Goal: Task Accomplishment & Management: Use online tool/utility

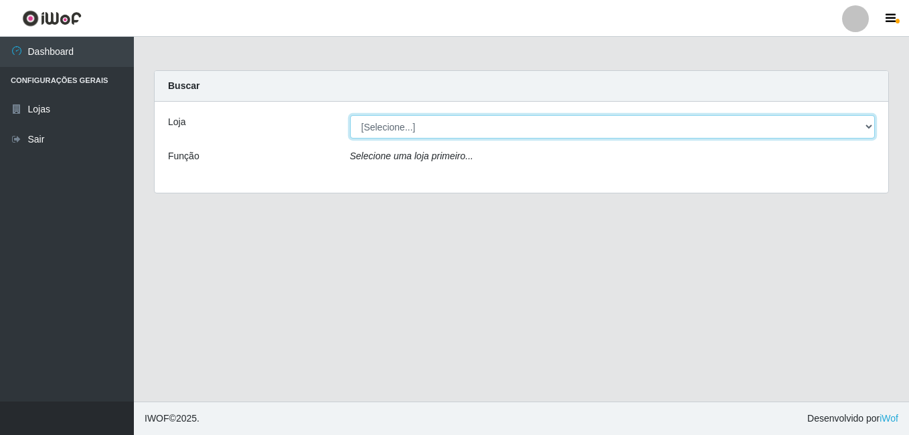
click at [452, 126] on select "[Selecione...] Ajubá Mercado" at bounding box center [612, 126] width 525 height 23
select select "402"
click at [350, 115] on select "[Selecione...] Ajubá Mercado" at bounding box center [612, 126] width 525 height 23
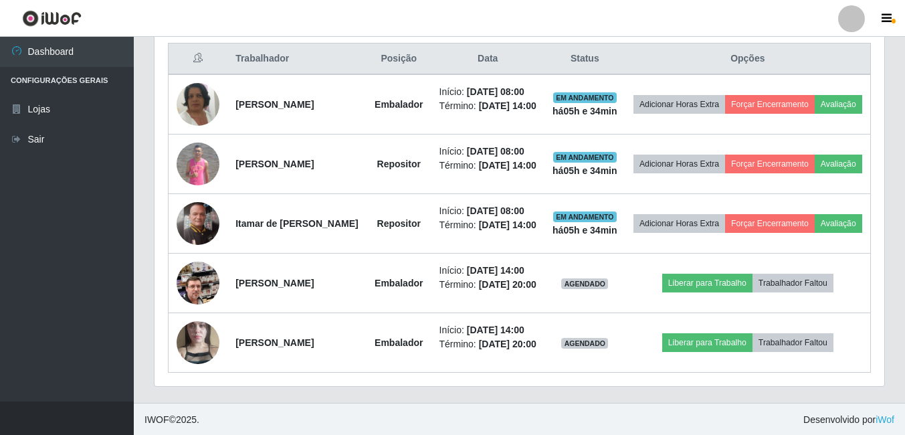
scroll to position [535, 0]
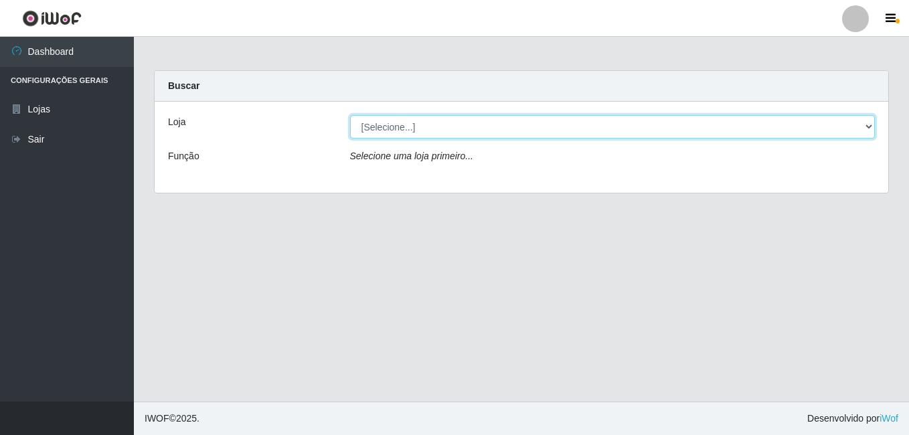
click at [521, 123] on select "[Selecione...] Ajubá Mercado" at bounding box center [612, 126] width 525 height 23
select select "402"
click at [350, 115] on select "[Selecione...] Ajubá Mercado" at bounding box center [612, 126] width 525 height 23
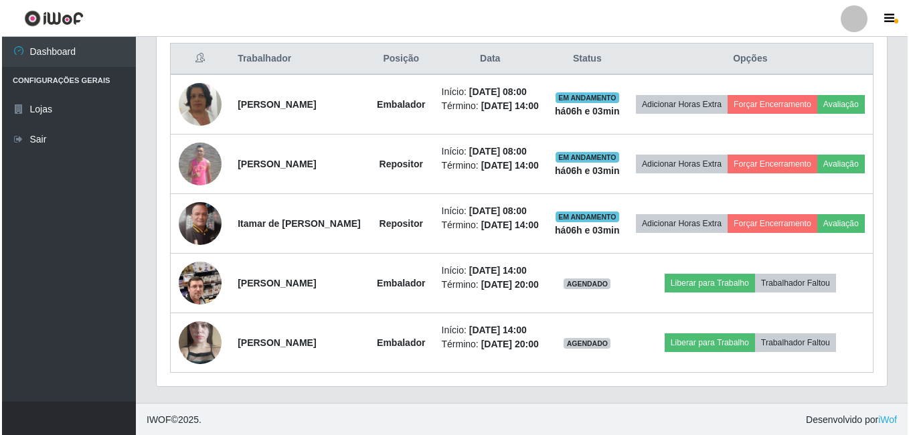
scroll to position [535, 0]
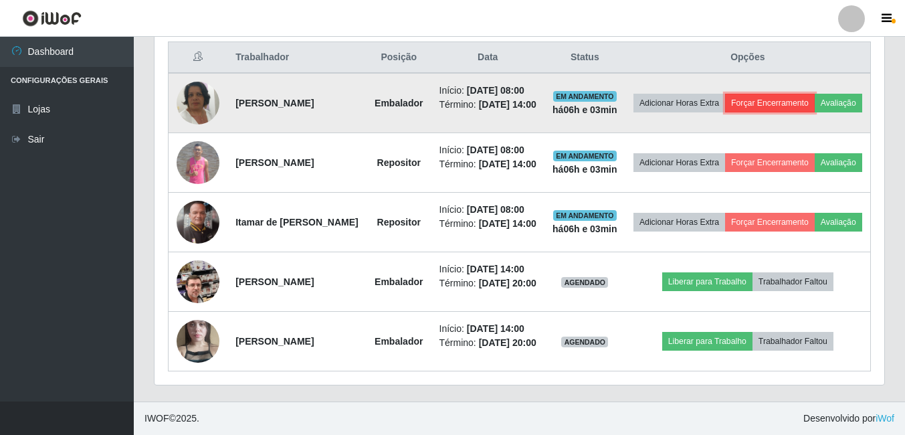
click at [815, 94] on button "Forçar Encerramento" at bounding box center [770, 103] width 90 height 19
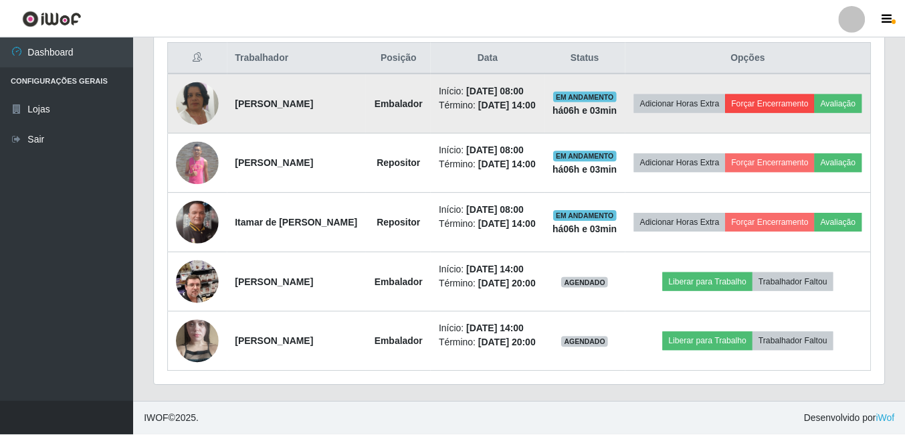
scroll to position [278, 723]
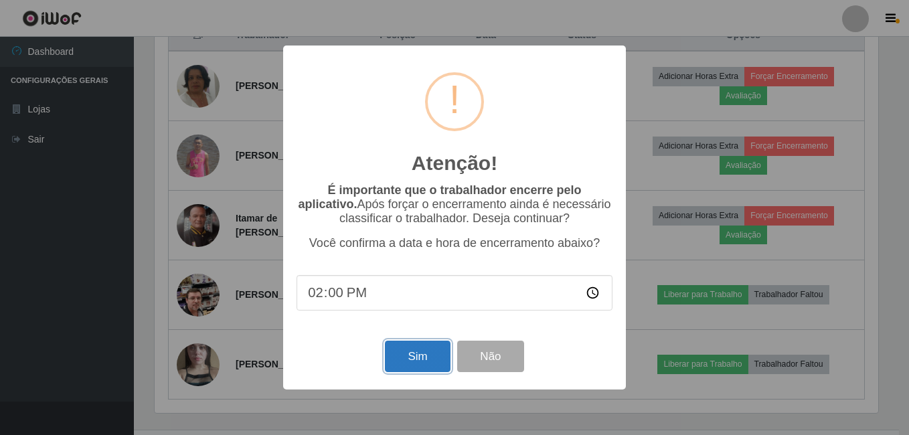
click at [421, 353] on button "Sim" at bounding box center [417, 356] width 65 height 31
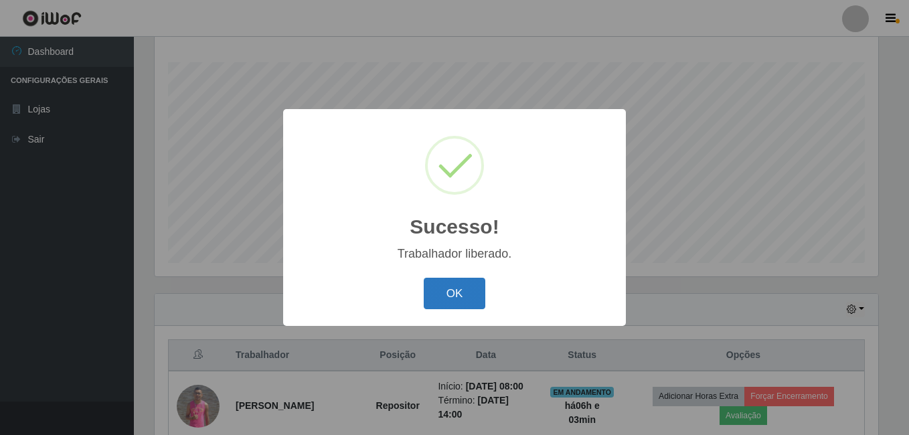
click at [448, 298] on button "OK" at bounding box center [455, 293] width 62 height 31
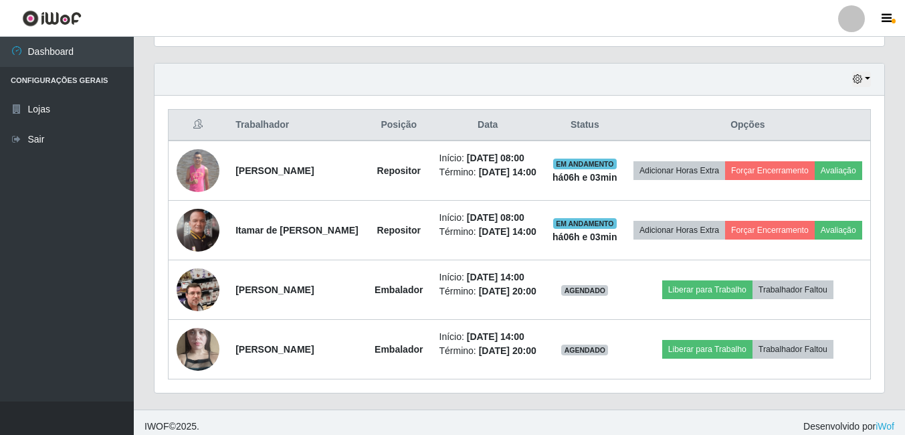
scroll to position [483, 0]
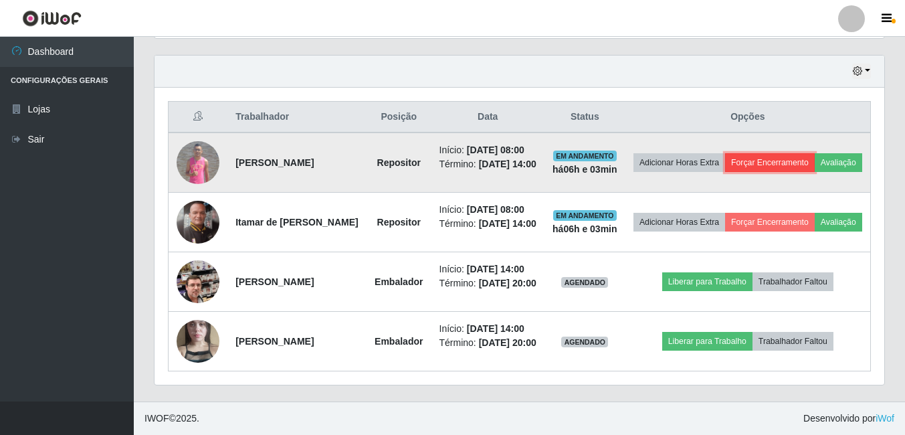
click at [802, 153] on button "Forçar Encerramento" at bounding box center [770, 162] width 90 height 19
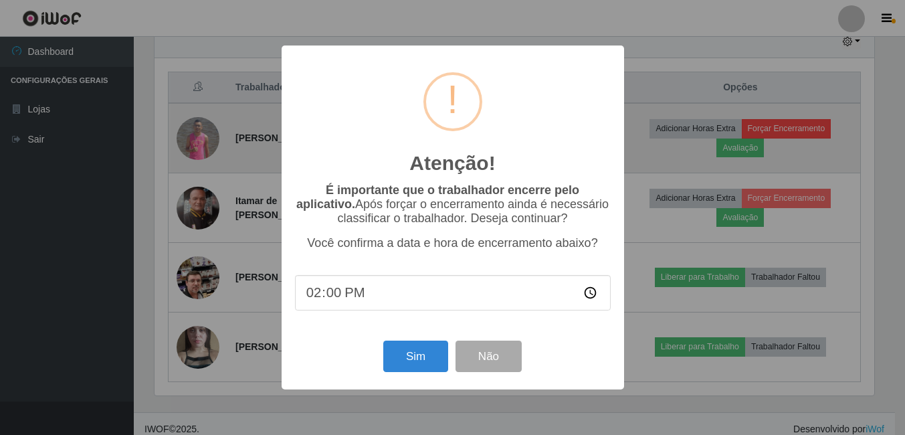
scroll to position [278, 723]
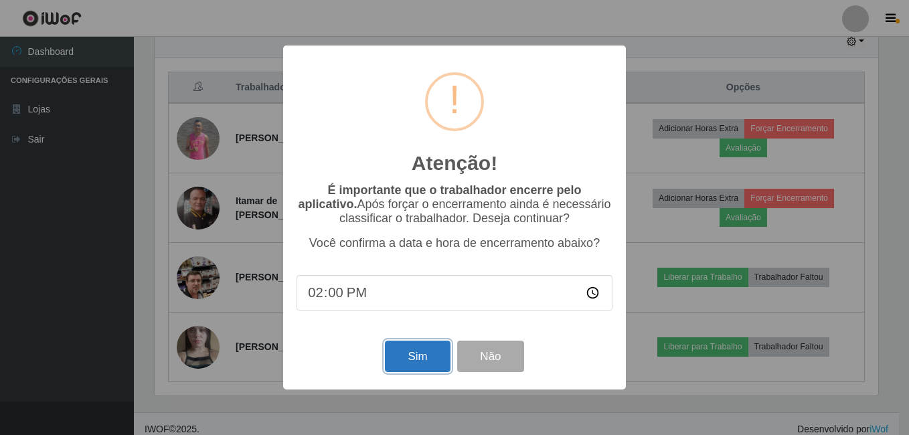
click at [438, 353] on button "Sim" at bounding box center [417, 356] width 65 height 31
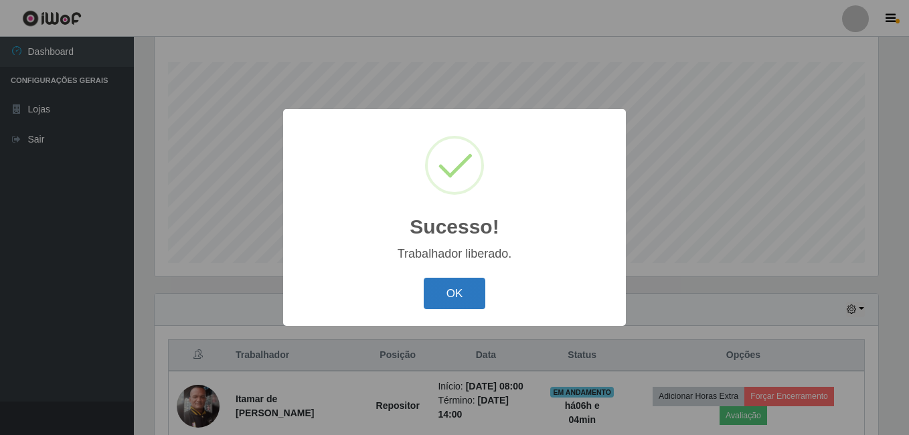
click at [462, 292] on button "OK" at bounding box center [455, 293] width 62 height 31
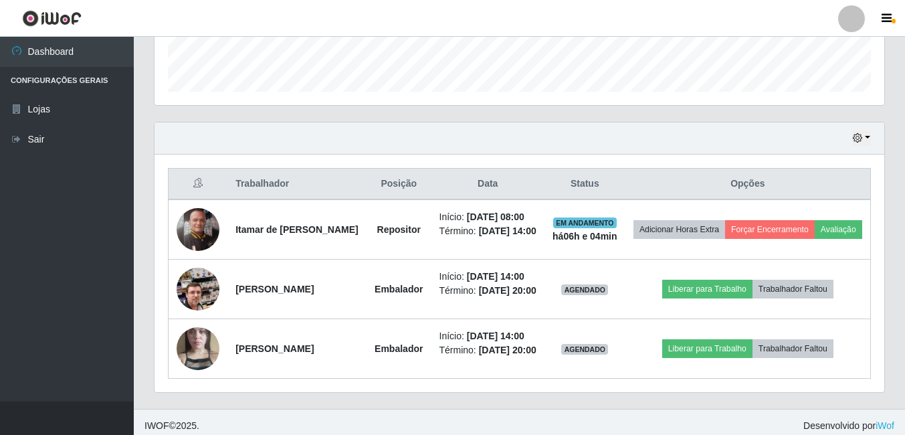
scroll to position [424, 0]
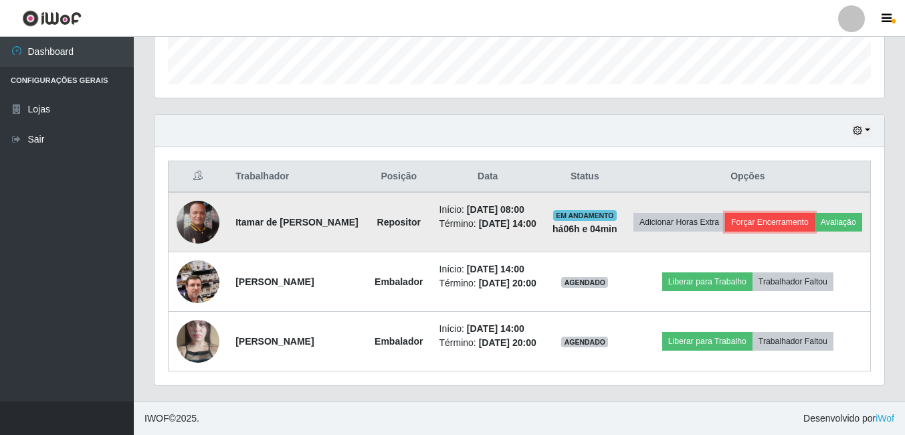
click at [810, 213] on button "Forçar Encerramento" at bounding box center [770, 222] width 90 height 19
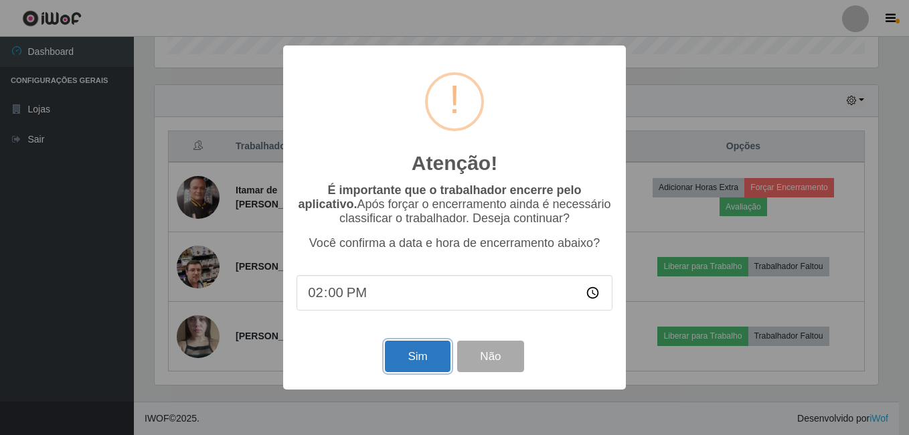
click at [396, 356] on button "Sim" at bounding box center [417, 356] width 65 height 31
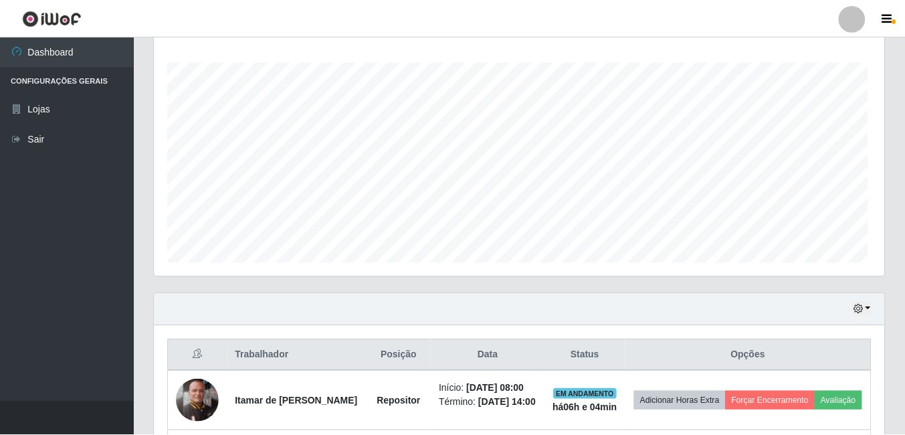
scroll to position [0, 0]
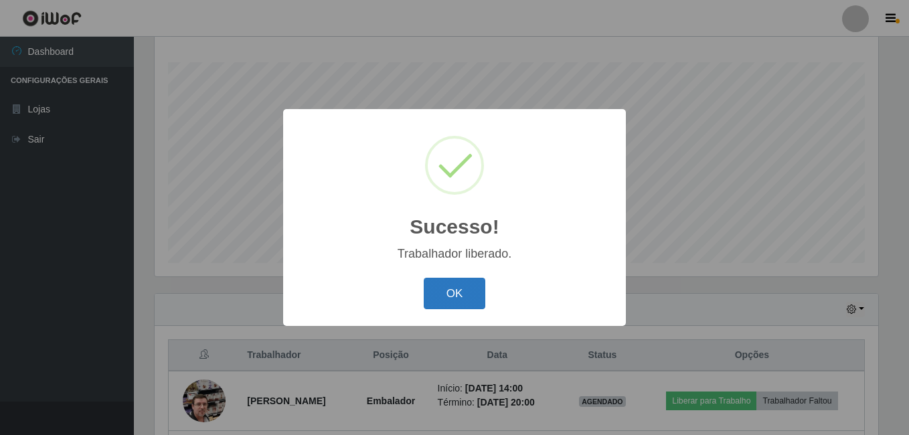
click at [437, 291] on button "OK" at bounding box center [455, 293] width 62 height 31
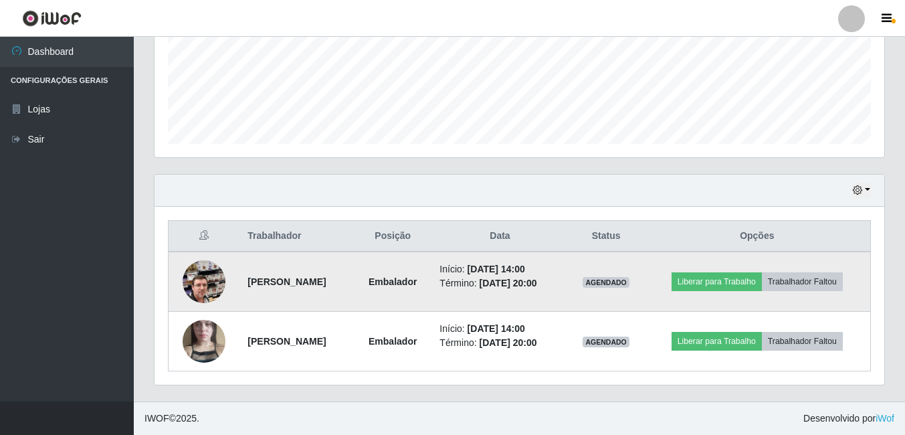
click at [197, 283] on img at bounding box center [204, 282] width 43 height 76
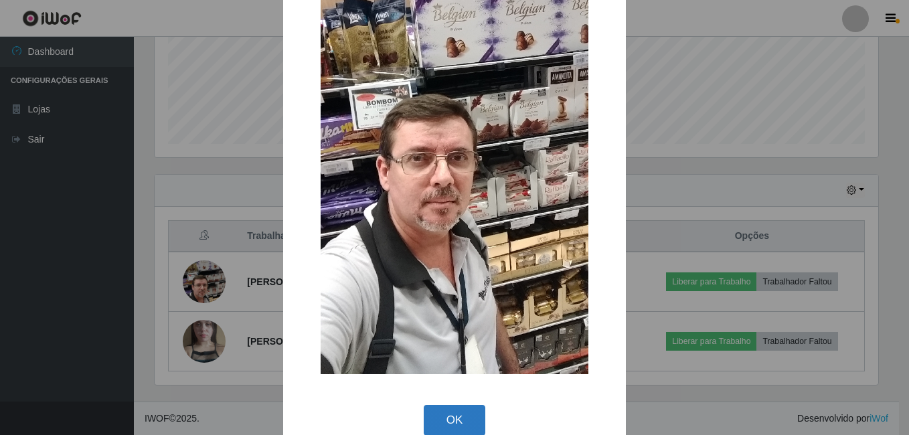
click at [438, 414] on button "OK" at bounding box center [455, 420] width 62 height 31
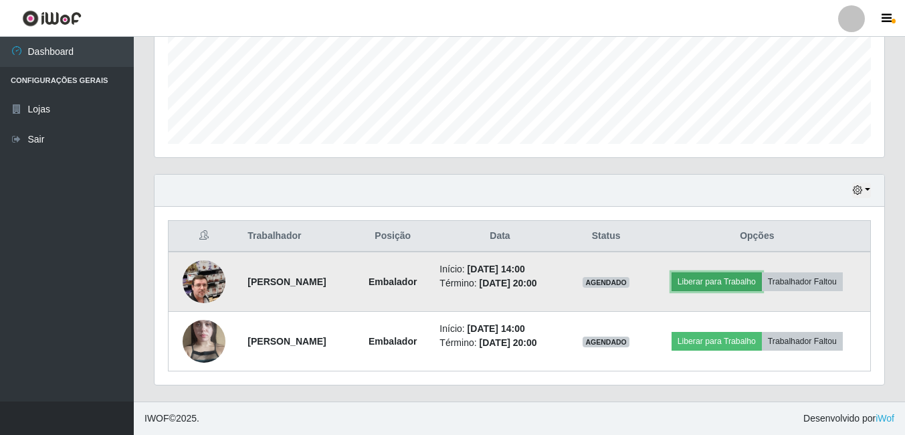
click at [716, 278] on button "Liberar para Trabalho" at bounding box center [717, 281] width 90 height 19
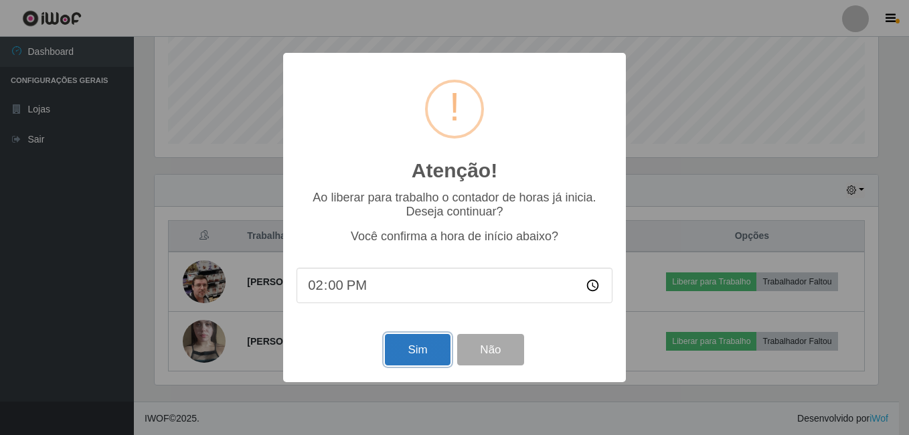
click at [397, 350] on button "Sim" at bounding box center [417, 349] width 65 height 31
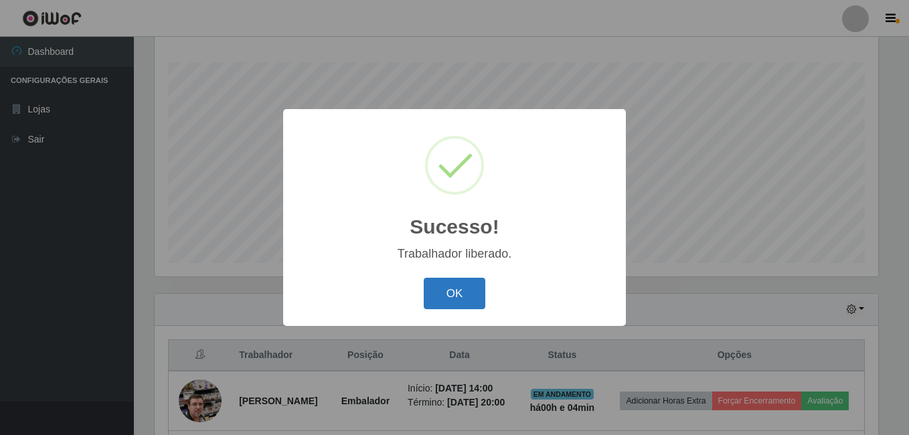
click at [448, 282] on button "OK" at bounding box center [455, 293] width 62 height 31
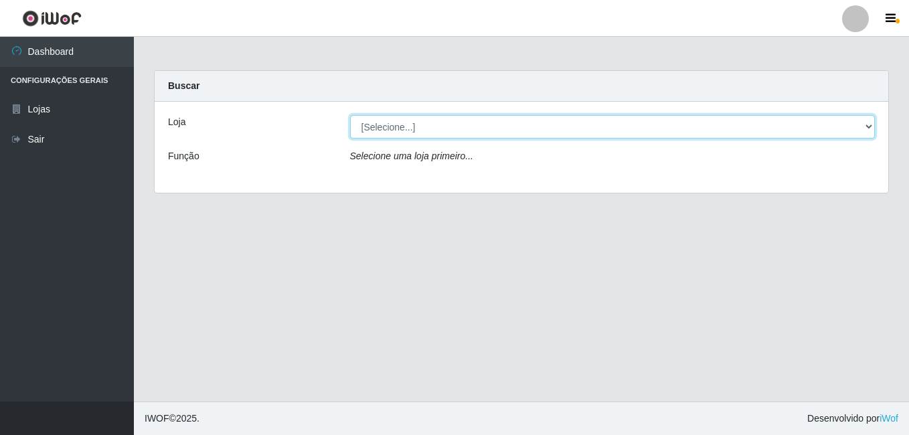
click at [440, 118] on select "[Selecione...] Ajubá Mercado" at bounding box center [612, 126] width 525 height 23
select select "402"
click at [350, 115] on select "[Selecione...] Ajubá Mercado" at bounding box center [612, 126] width 525 height 23
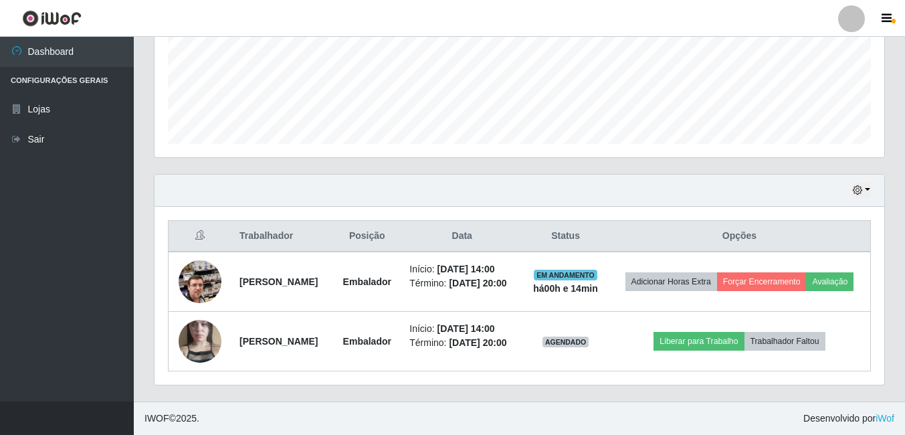
scroll to position [355, 0]
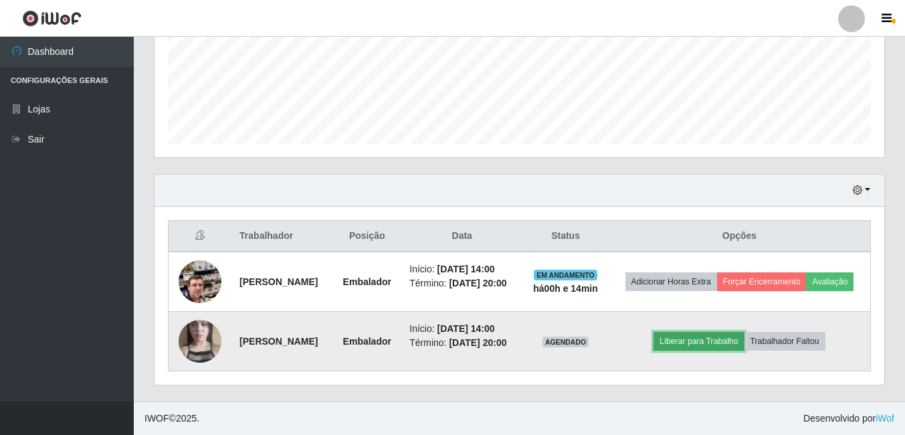
click at [722, 334] on button "Liberar para Trabalho" at bounding box center [699, 341] width 90 height 19
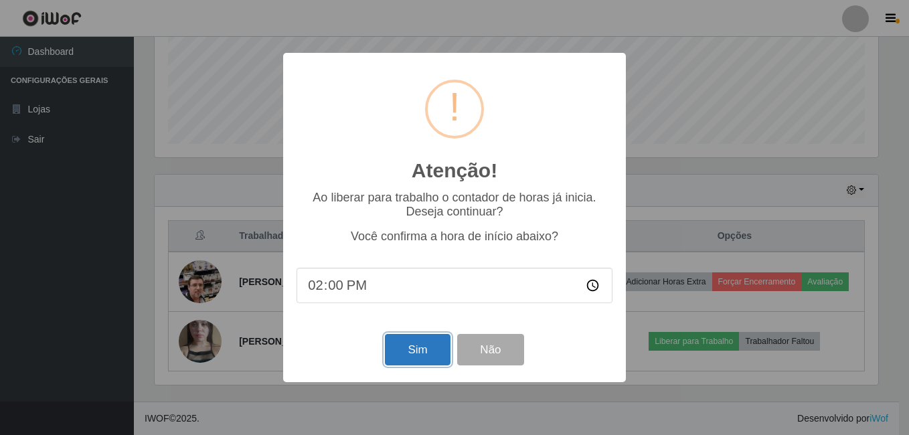
click at [424, 348] on button "Sim" at bounding box center [417, 349] width 65 height 31
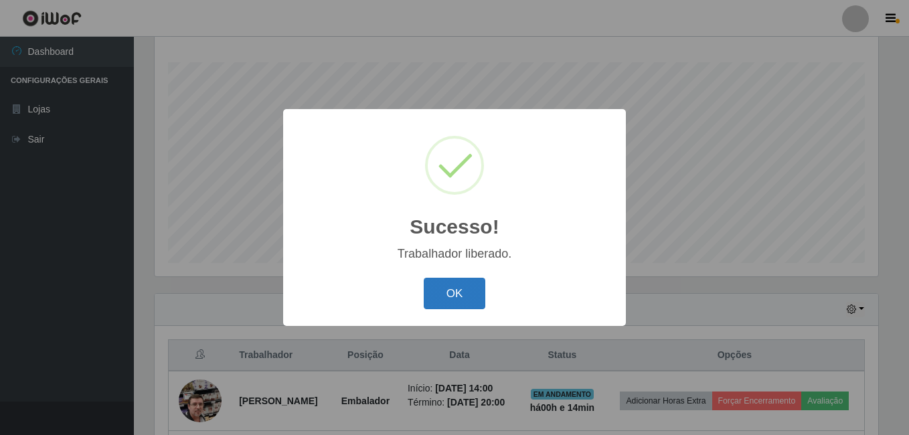
click at [442, 300] on button "OK" at bounding box center [455, 293] width 62 height 31
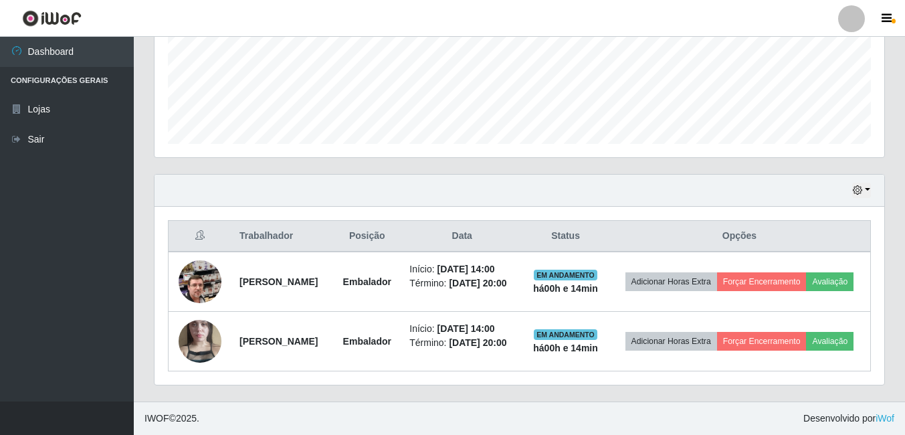
scroll to position [349, 0]
